Goal: Book appointment/travel/reservation

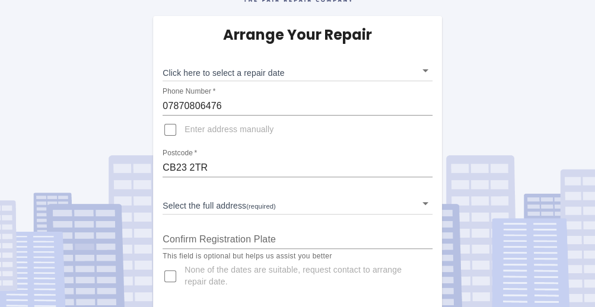
scroll to position [71, 0]
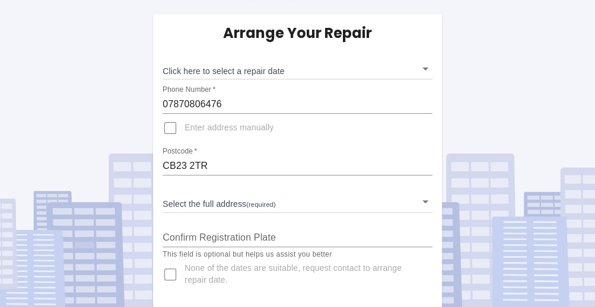
click at [224, 223] on div "Confirm Registration Plate" at bounding box center [298, 233] width 270 height 28
click at [224, 226] on div "Confirm Registration Plate" at bounding box center [298, 233] width 270 height 28
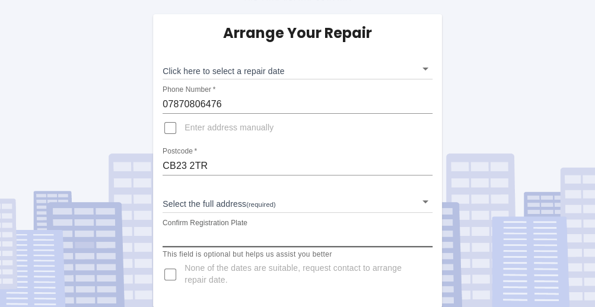
click at [221, 237] on input "Confirm Registration Plate" at bounding box center [298, 238] width 270 height 19
type input "AV72EOG"
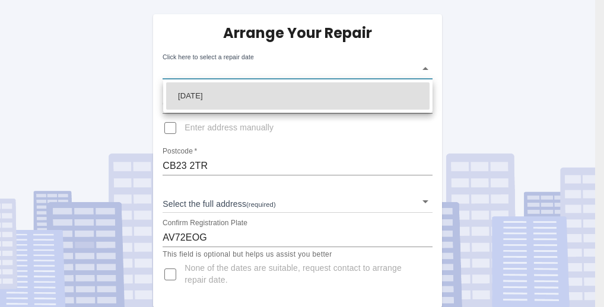
click at [425, 69] on body "Arrange Your Repair Click here to select a repair date ​ Phone Number   * 07870…" at bounding box center [302, 118] width 604 height 379
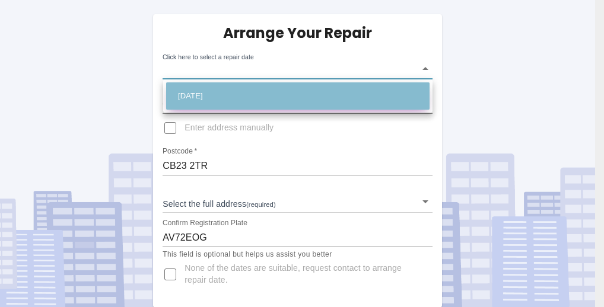
click at [251, 96] on li "Tue Aug 26 2025" at bounding box center [298, 96] width 264 height 27
type input "2025-08-26T00:00:00.000Z"
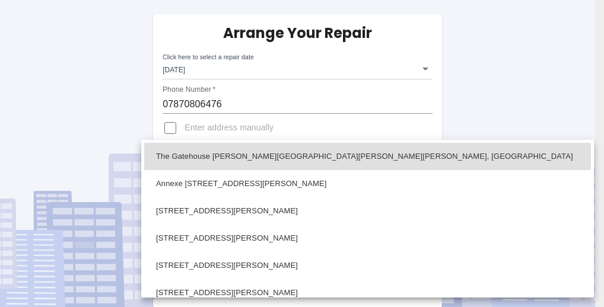
click at [426, 199] on body "Arrange Your Repair Click here to select a repair date Tue Aug 26 2025 2025-08-…" at bounding box center [302, 118] width 604 height 379
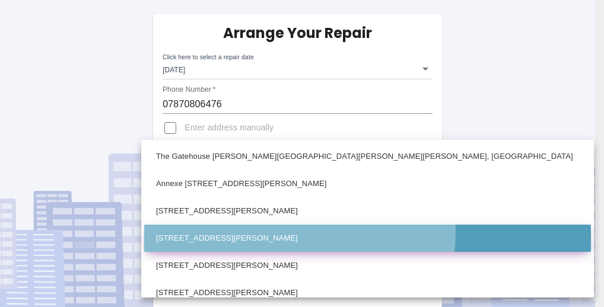
click at [300, 233] on li "41 High Street Bourn, Cambridge Cambridgeshire" at bounding box center [367, 238] width 447 height 27
type input "41 High Street Bourn, Cambridge Cambridgeshire"
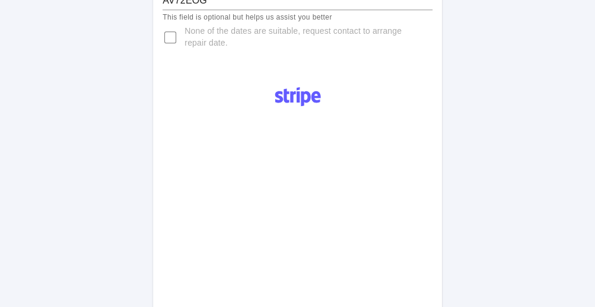
scroll to position [509, 0]
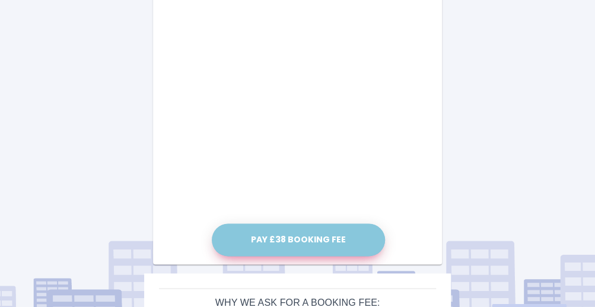
click at [296, 237] on button "Pay £38 Booking Fee" at bounding box center [298, 240] width 173 height 33
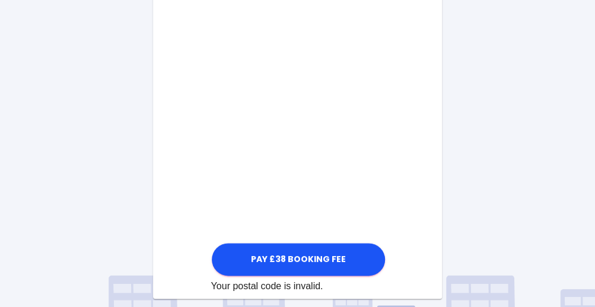
scroll to position [747, 0]
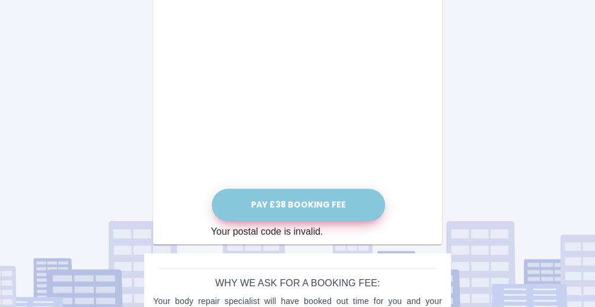
click at [279, 202] on button "Pay £38 Booking Fee" at bounding box center [298, 205] width 173 height 33
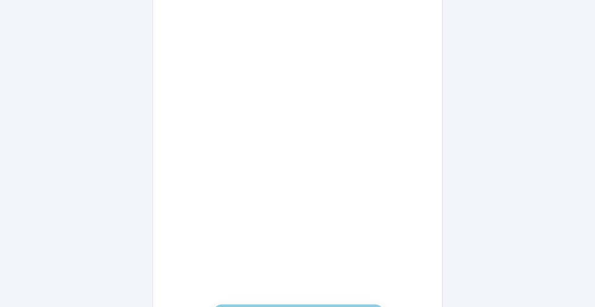
scroll to position [628, 0]
